Goal: Transaction & Acquisition: Purchase product/service

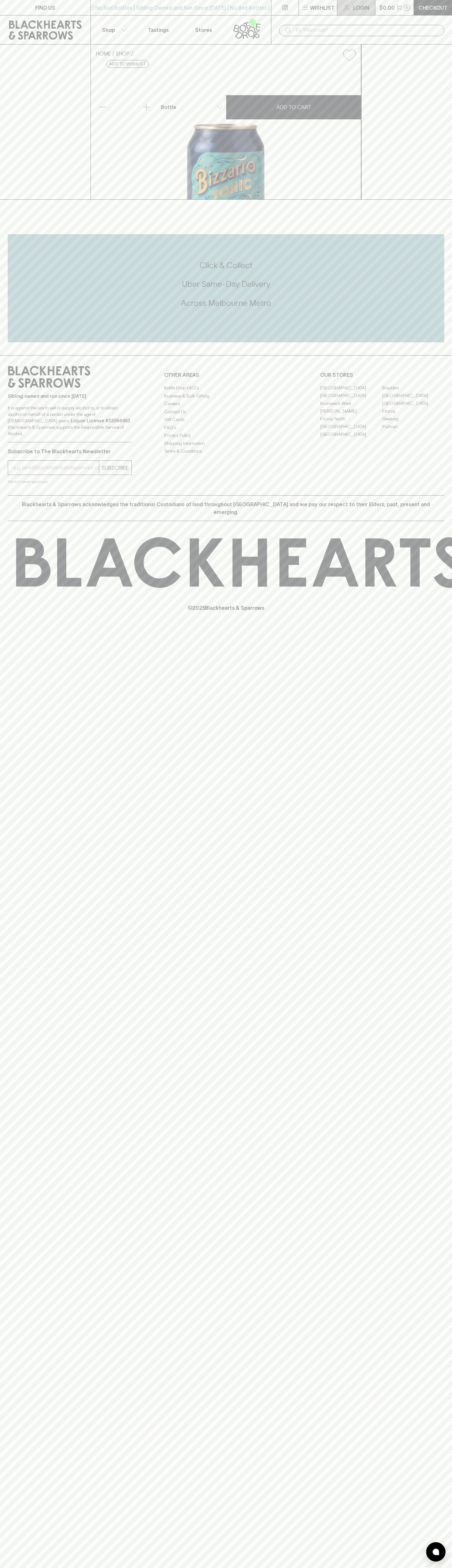
click at [338, 14] on link "Login" at bounding box center [356, 7] width 38 height 15
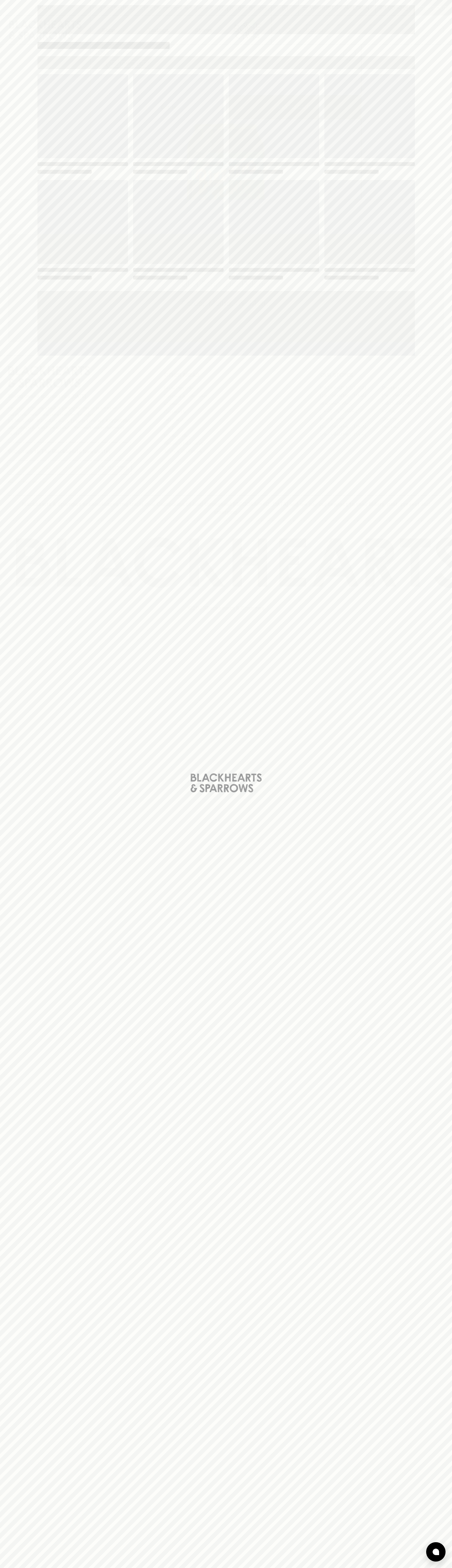
click at [436, 592] on div "Loading" at bounding box center [226, 784] width 452 height 1568
click at [82, 1567] on html "FIND US | No Bad Bottles | Sibling Owned and Run Since 2006 | No Bad Bottles | …" at bounding box center [226, 784] width 452 height 1568
click at [6, 1132] on div "Loading" at bounding box center [226, 784] width 452 height 1568
